Goal: Task Accomplishment & Management: Manage account settings

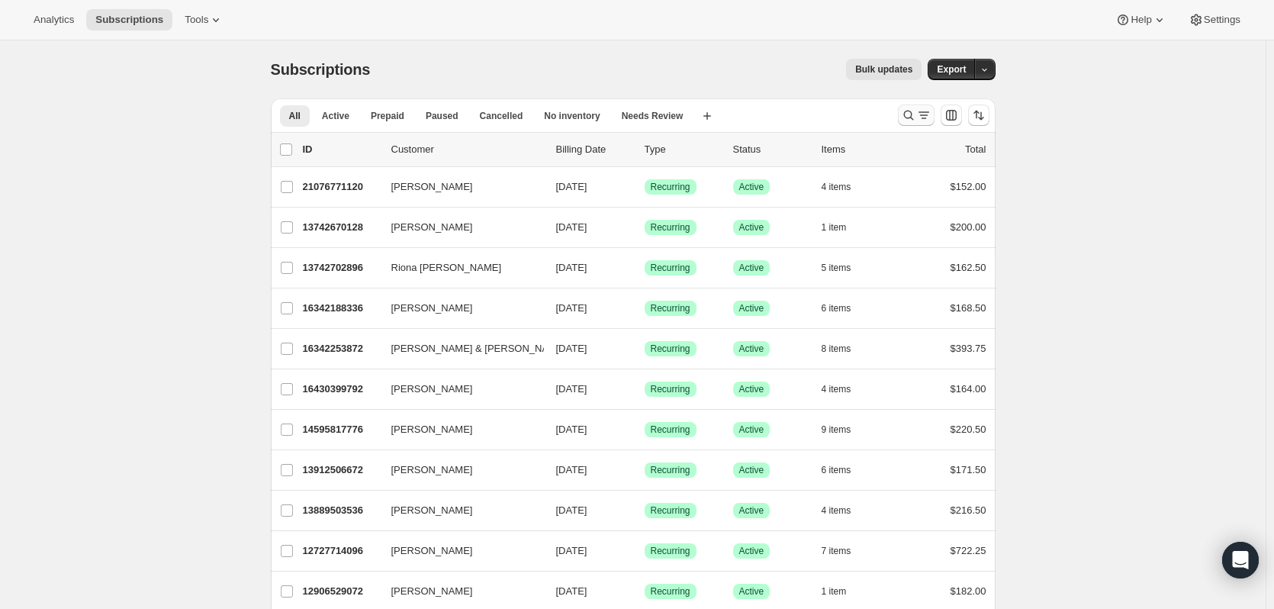
click at [913, 114] on icon "Search and filter results" at bounding box center [908, 115] width 15 height 15
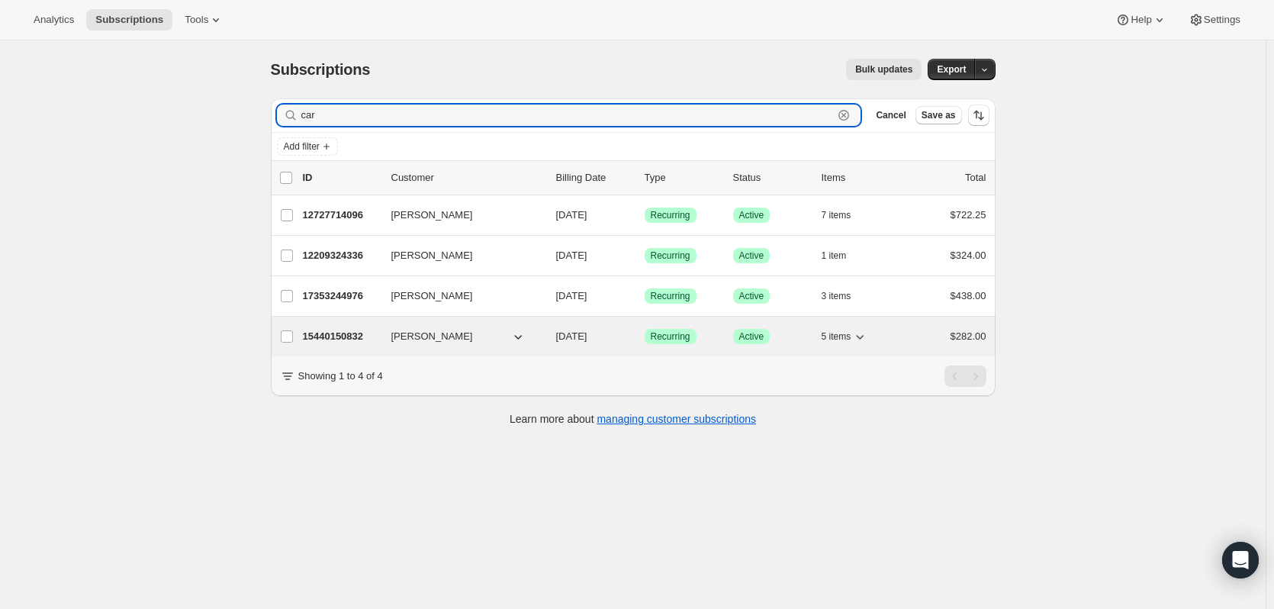
type input "car"
click at [323, 339] on p "15440150832" at bounding box center [341, 336] width 76 height 15
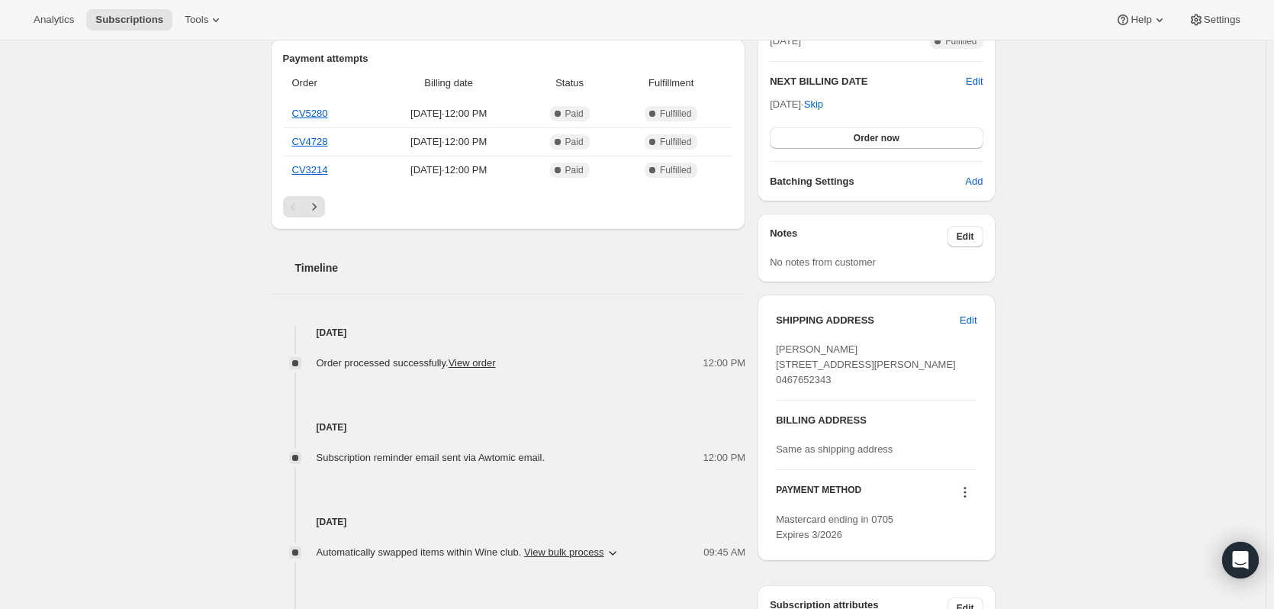
scroll to position [381, 0]
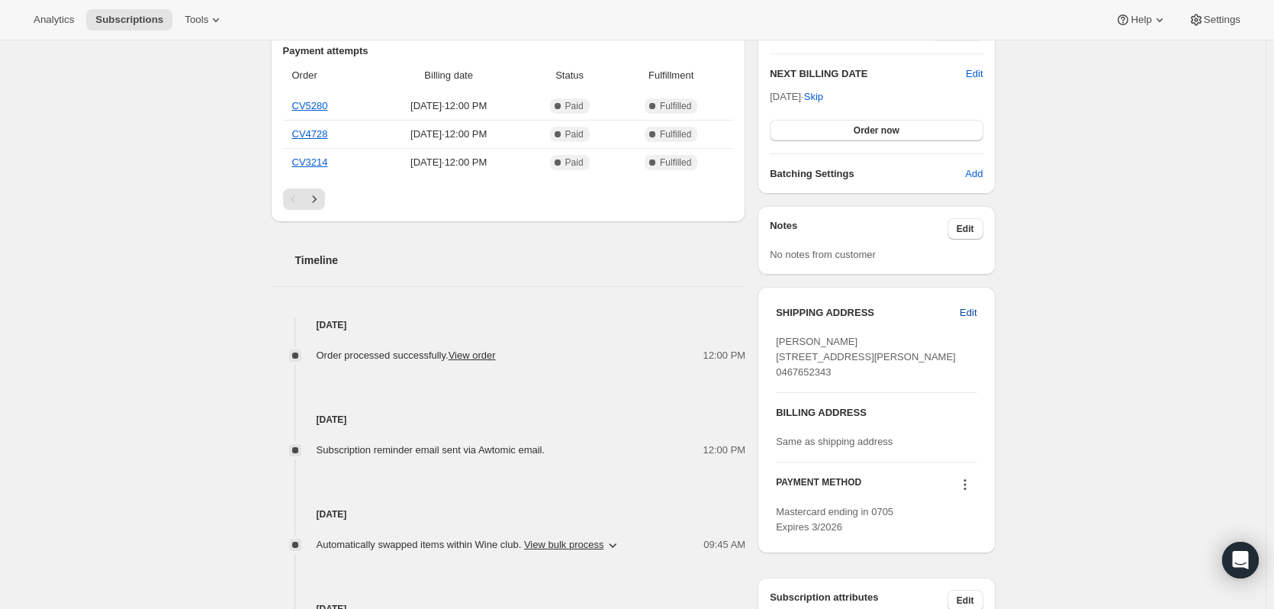
click at [970, 311] on span "Edit" at bounding box center [967, 312] width 17 height 15
select select "WA"
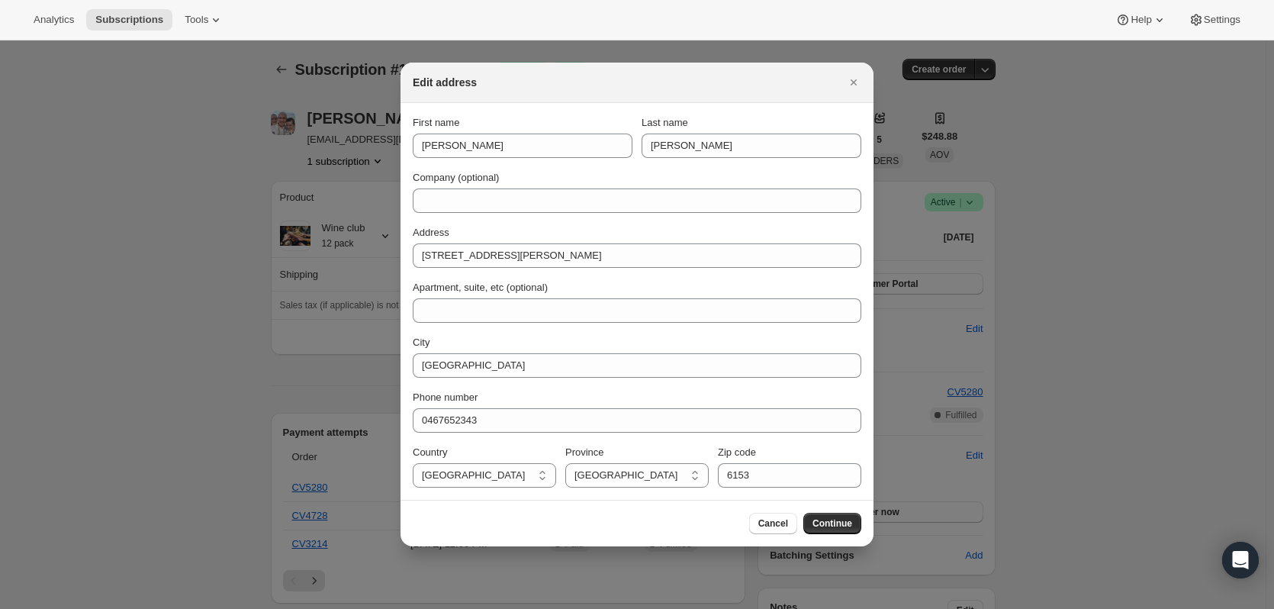
scroll to position [0, 0]
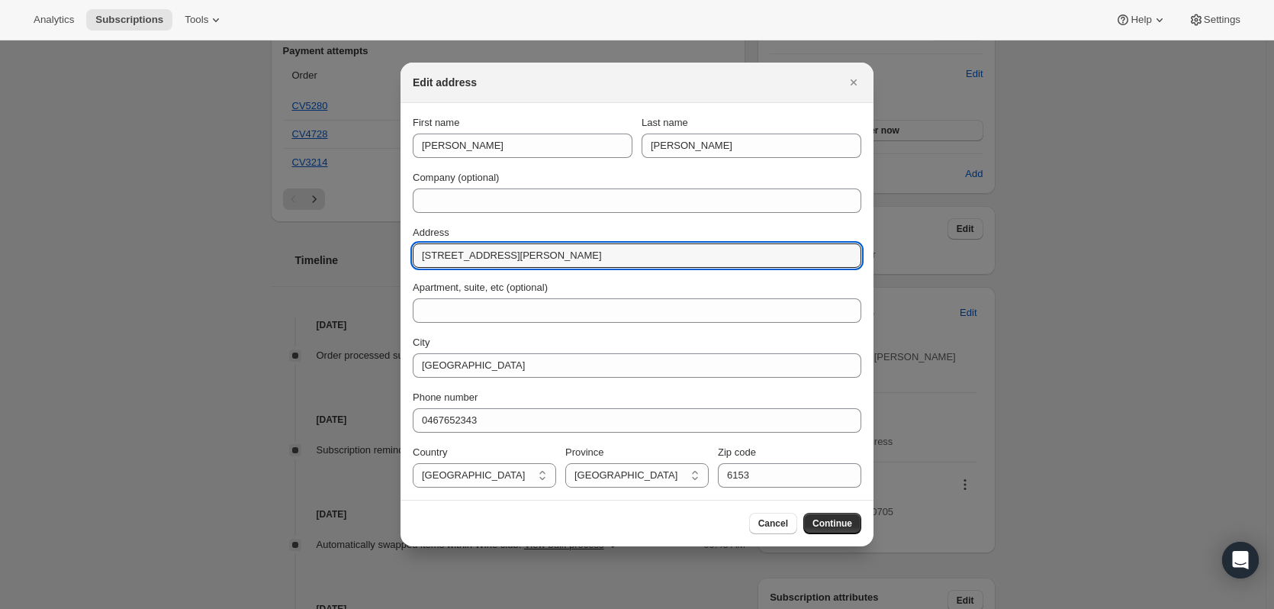
drag, startPoint x: 543, startPoint y: 265, endPoint x: 358, endPoint y: 258, distance: 184.7
type input "88 Campbell Street"
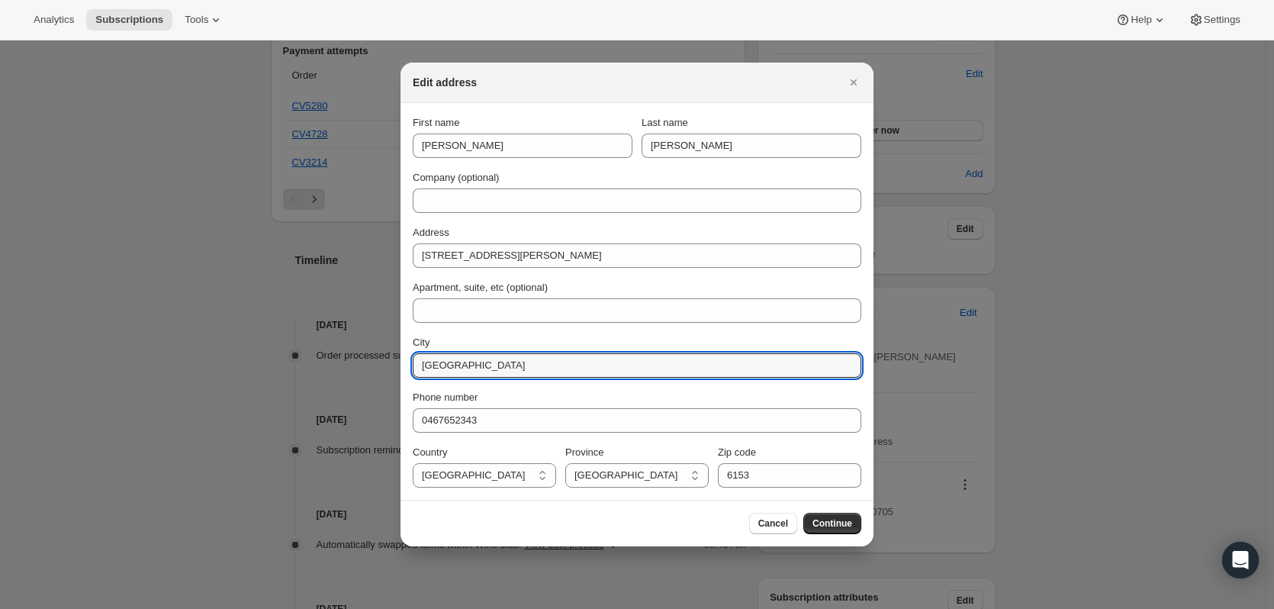
drag, startPoint x: 506, startPoint y: 358, endPoint x: 377, endPoint y: 357, distance: 128.1
type input "Rockhampton City"
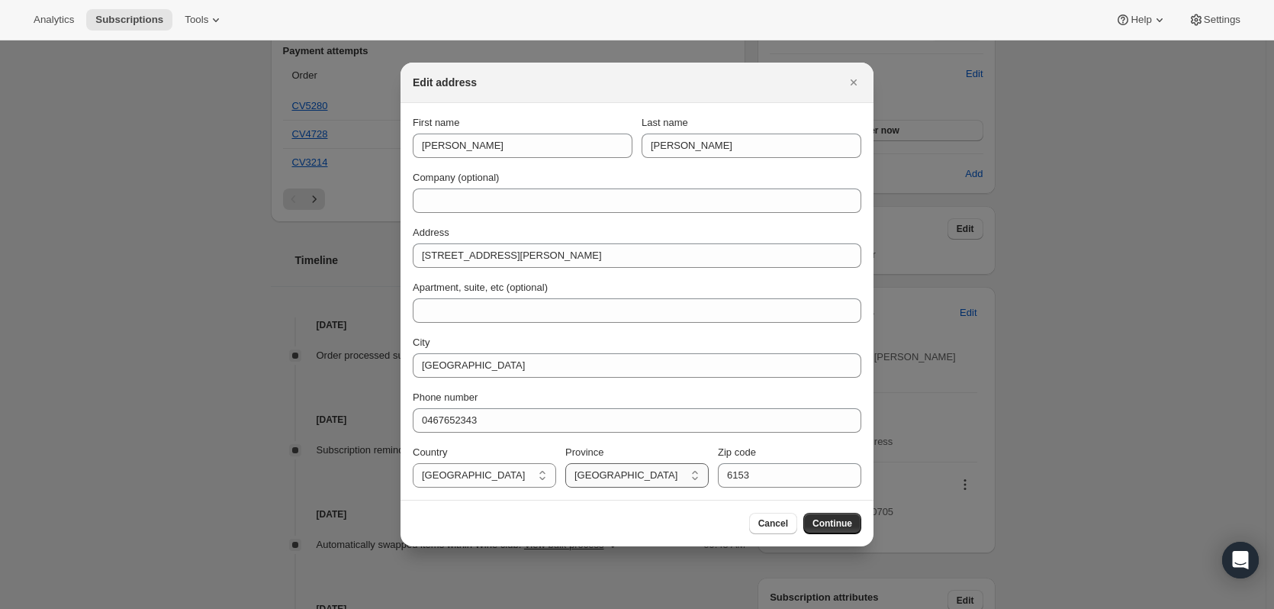
click at [642, 477] on select "Northern Territory Tasmania Queensland Australian Capital Territory New South W…" at bounding box center [636, 475] width 143 height 24
select select "QLD"
click at [565, 463] on select "Northern Territory Tasmania Queensland Australian Capital Territory New South W…" at bounding box center [636, 475] width 143 height 24
drag, startPoint x: 758, startPoint y: 467, endPoint x: 699, endPoint y: 467, distance: 58.7
click at [699, 467] on div "Country Australia Christmas Island Australia Province Northern Territory Tasman…" at bounding box center [637, 466] width 448 height 43
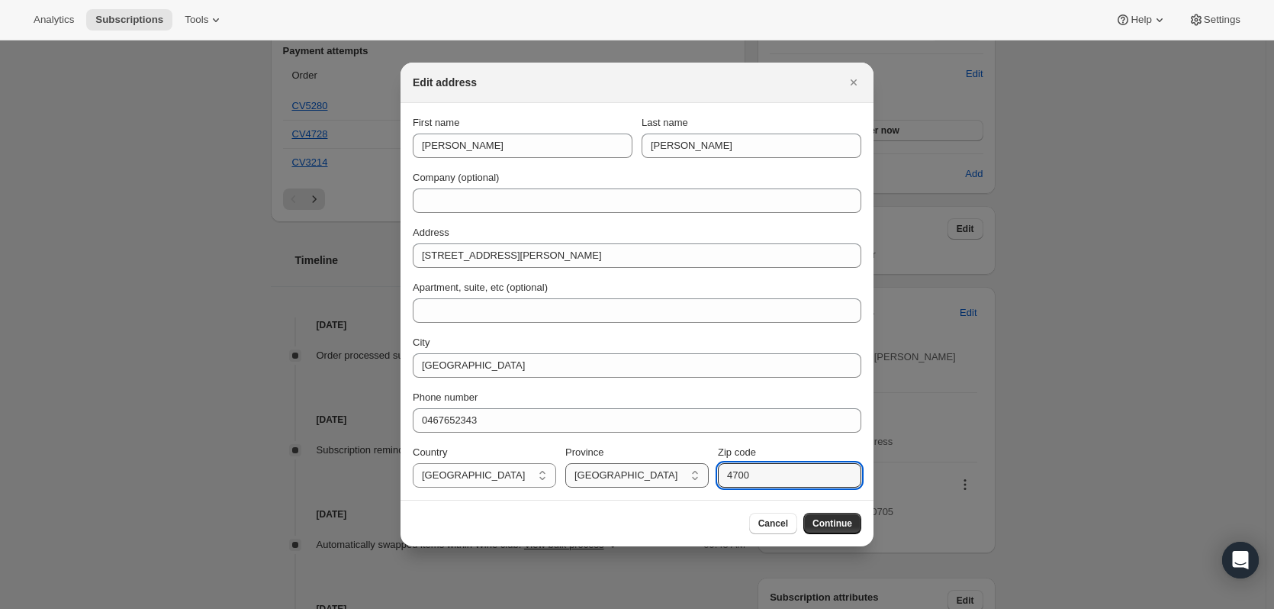
type input "4700"
click at [852, 521] on button "Continue" at bounding box center [832, 522] width 58 height 21
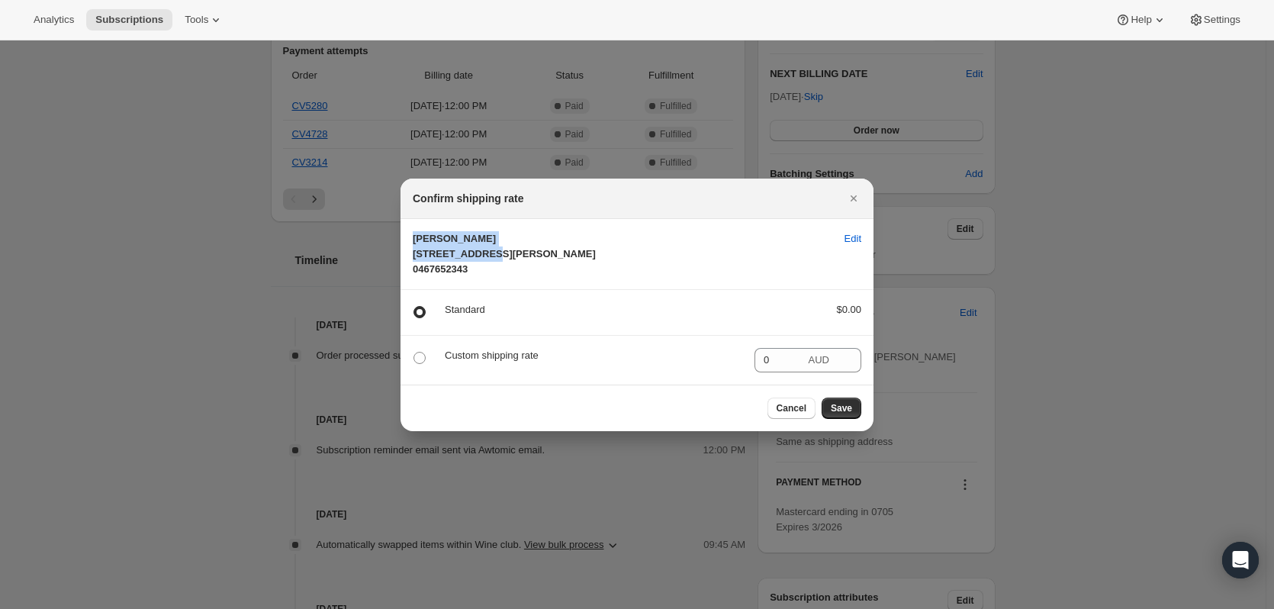
drag, startPoint x: 715, startPoint y: 192, endPoint x: 699, endPoint y: 231, distance: 41.8
click at [699, 231] on div "Confirm shipping rate Tim Carey 88 Campbell Street Rockhampton City QLD, 4700 A…" at bounding box center [636, 304] width 473 height 252
click at [844, 414] on span "Save" at bounding box center [840, 408] width 21 height 12
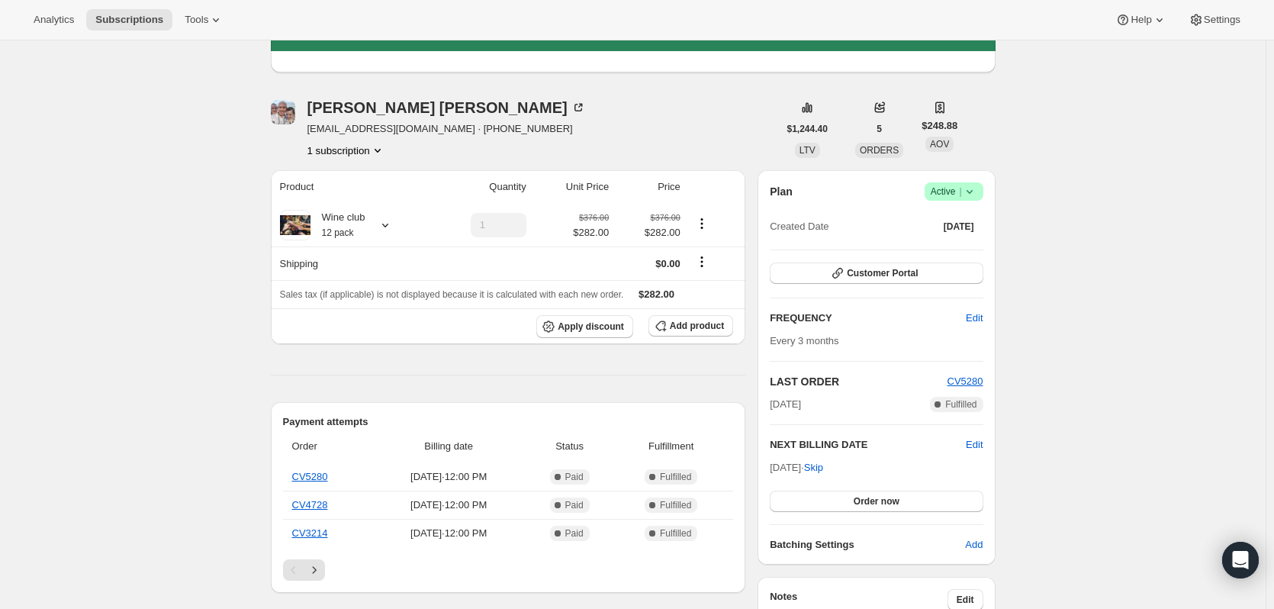
scroll to position [381, 0]
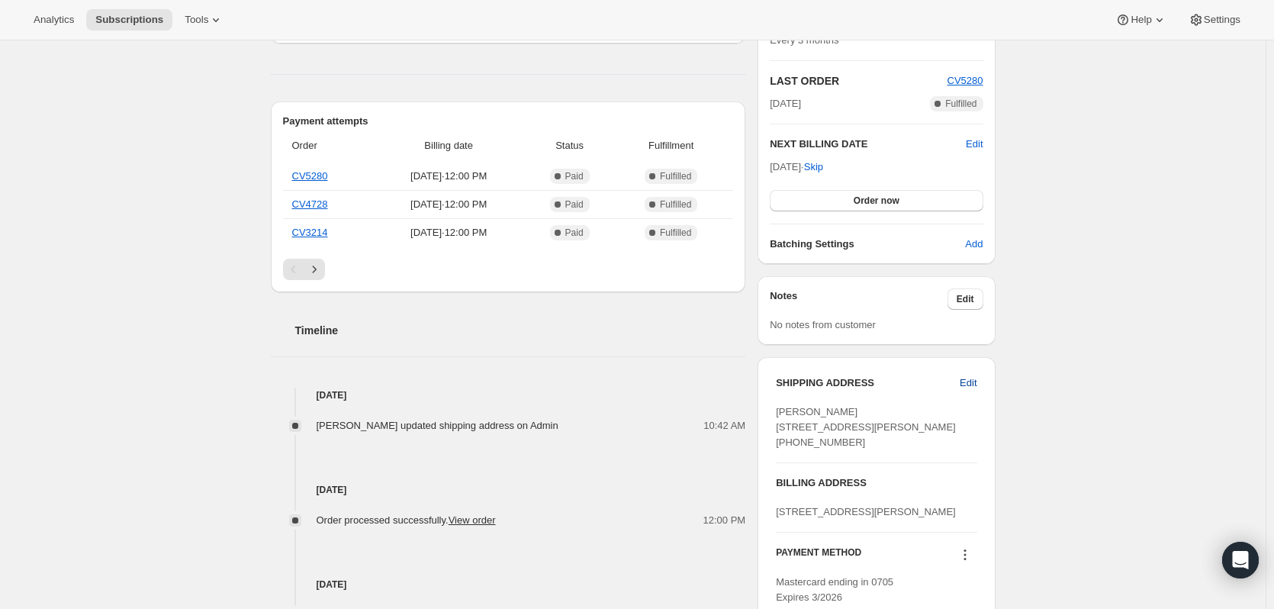
click at [976, 383] on span "Edit" at bounding box center [967, 382] width 17 height 15
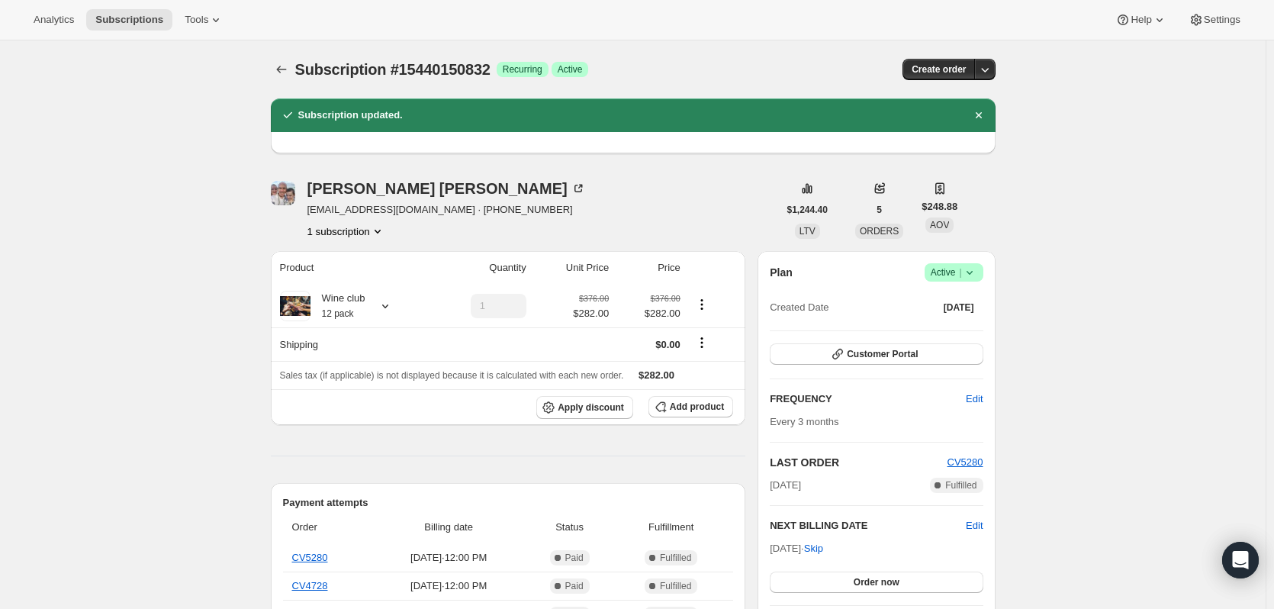
select select "QLD"
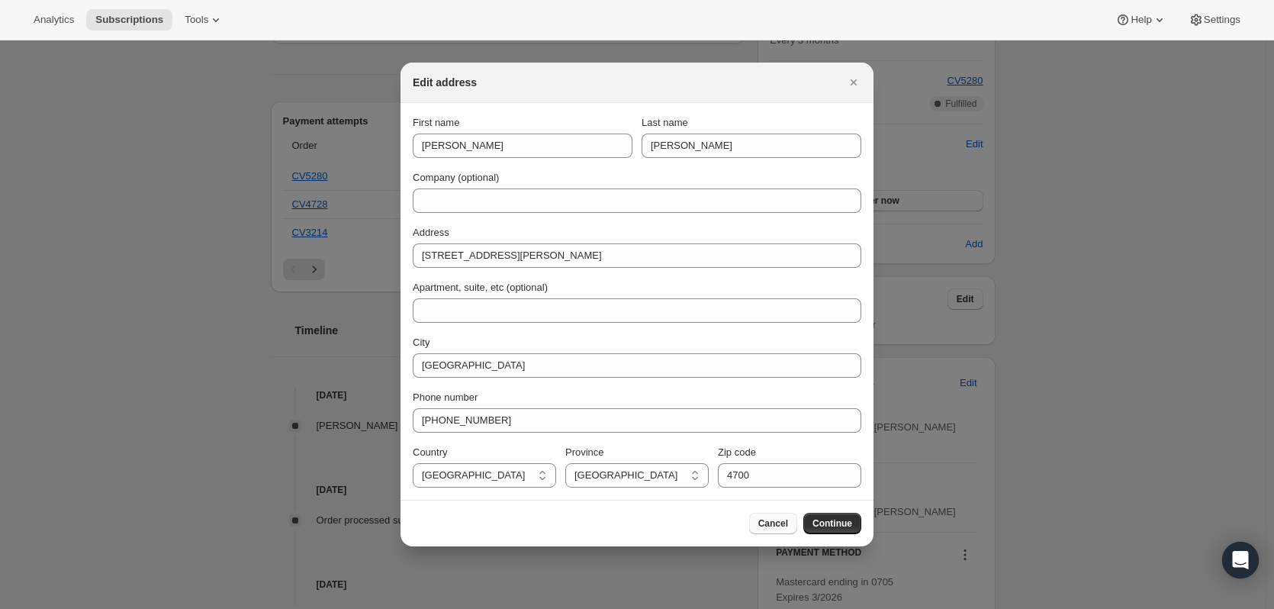
click at [770, 526] on span "Cancel" at bounding box center [773, 523] width 30 height 12
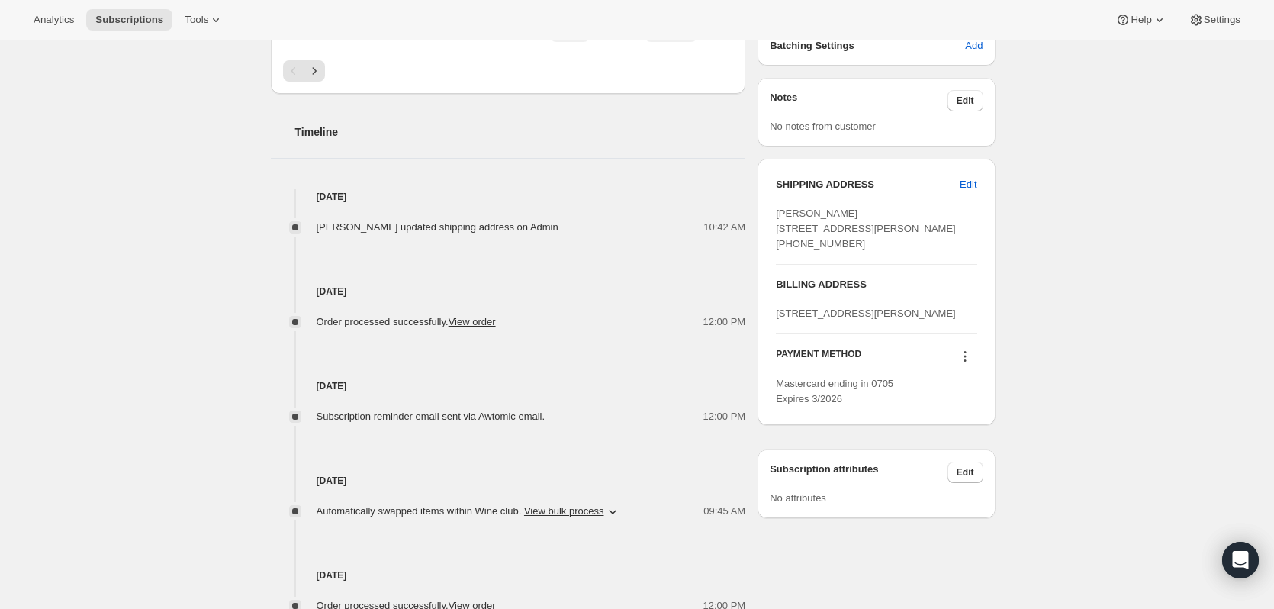
scroll to position [676, 0]
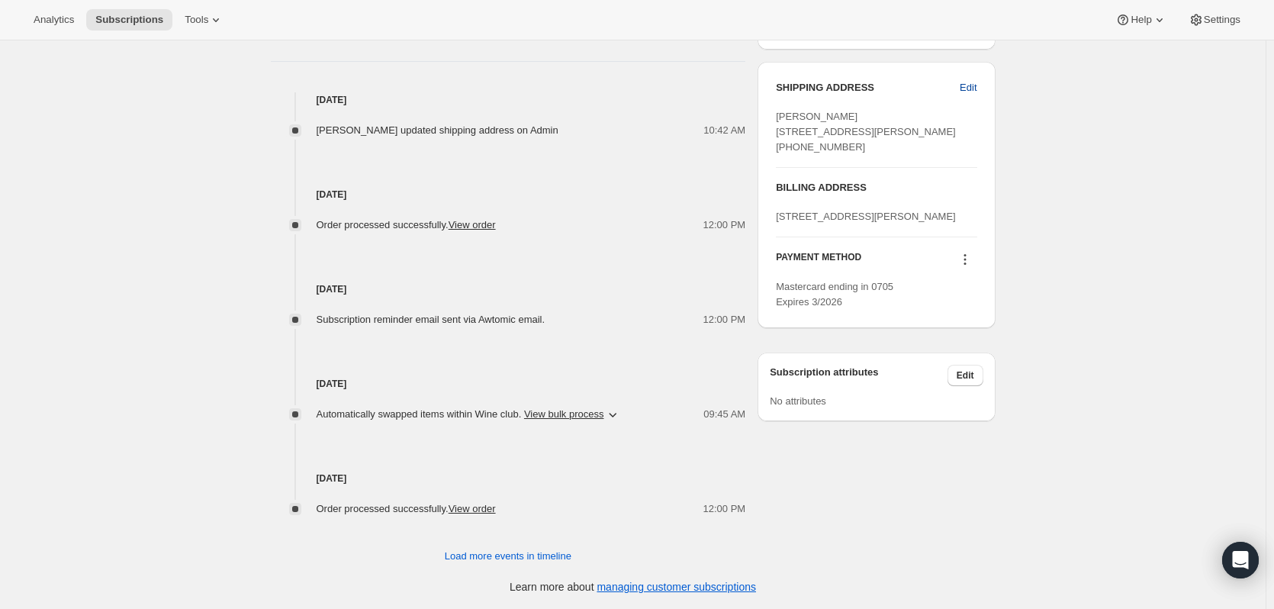
click at [970, 90] on span "Edit" at bounding box center [967, 87] width 17 height 15
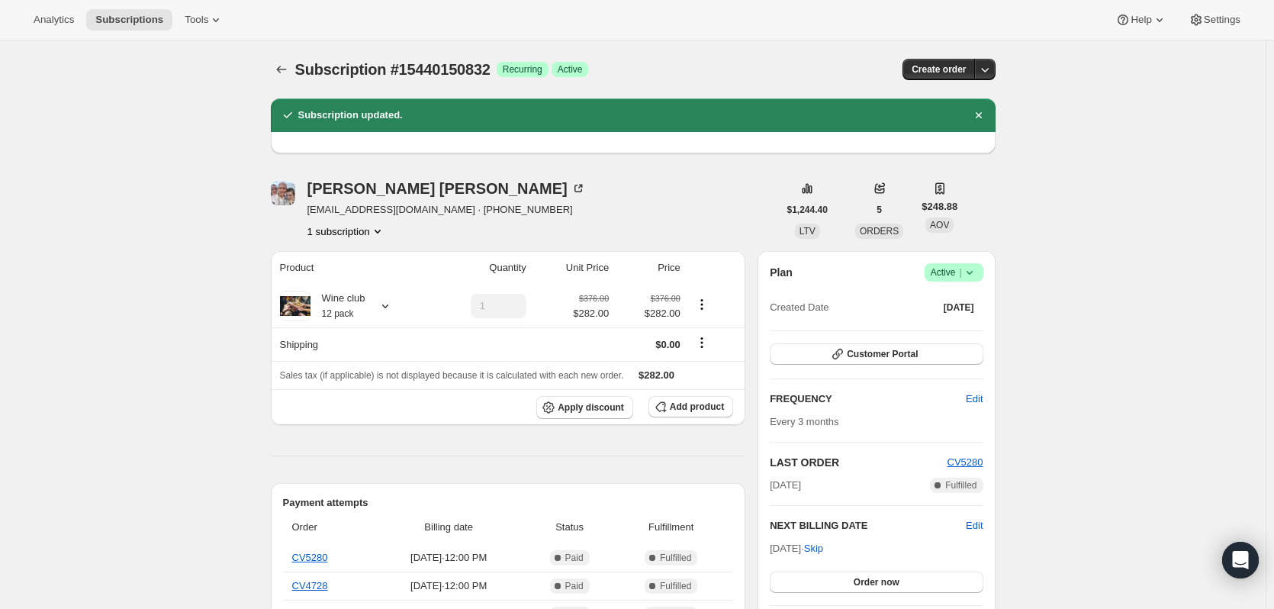
select select "QLD"
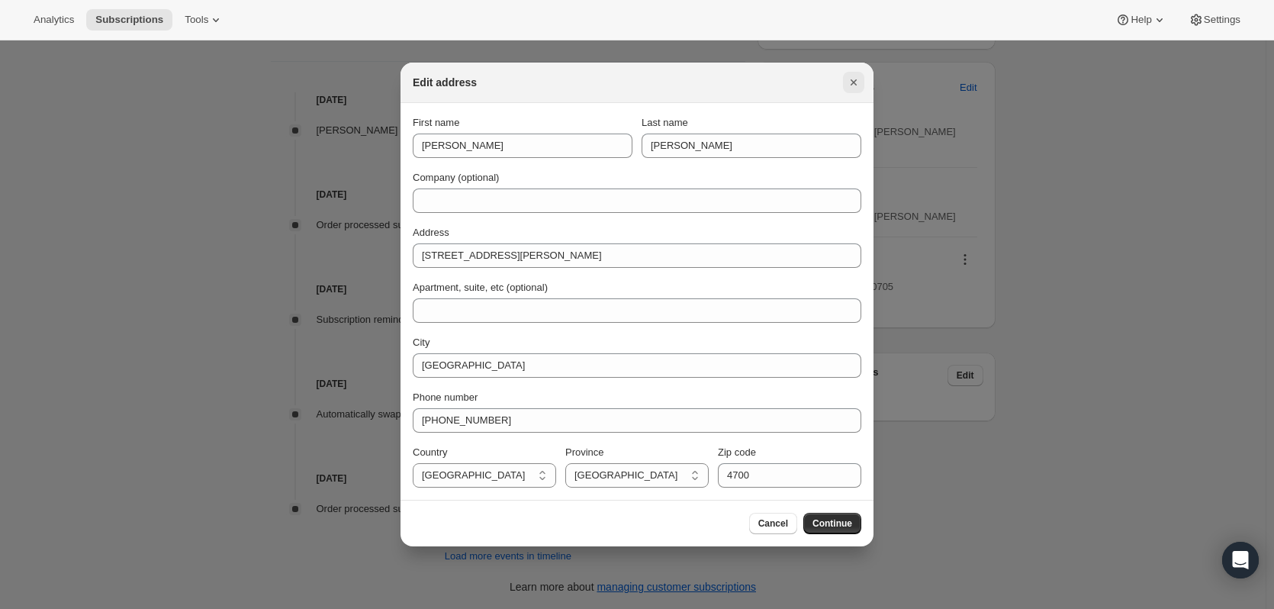
click at [853, 84] on icon "Close" at bounding box center [853, 82] width 6 height 6
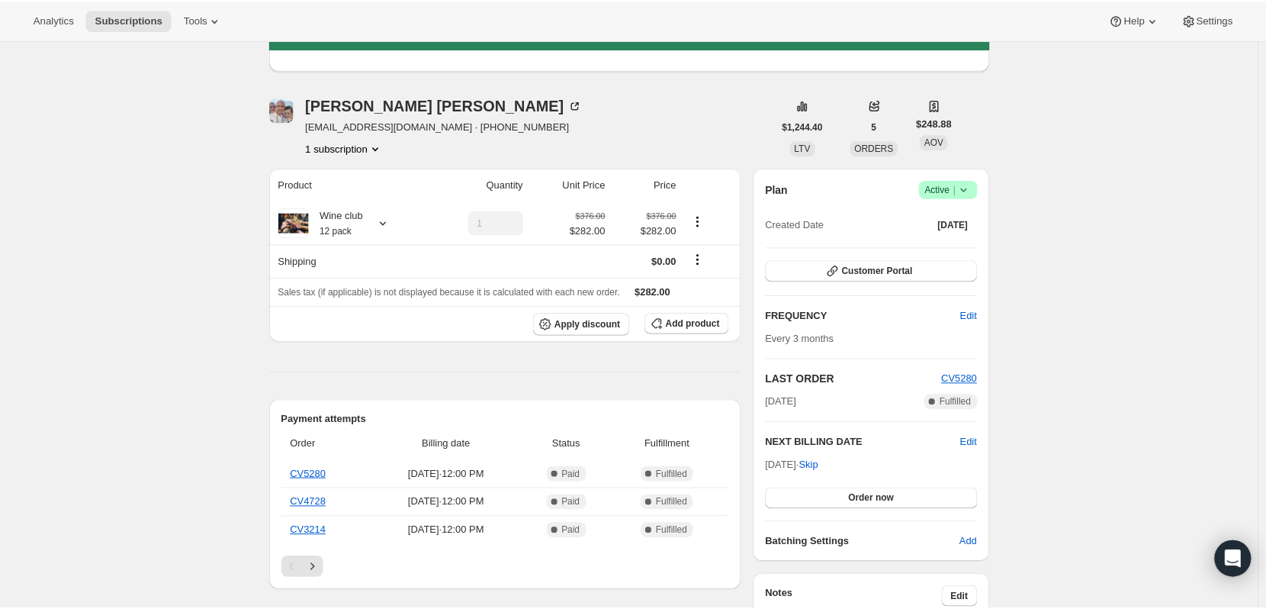
scroll to position [0, 0]
